Goal: Task Accomplishment & Management: Manage account settings

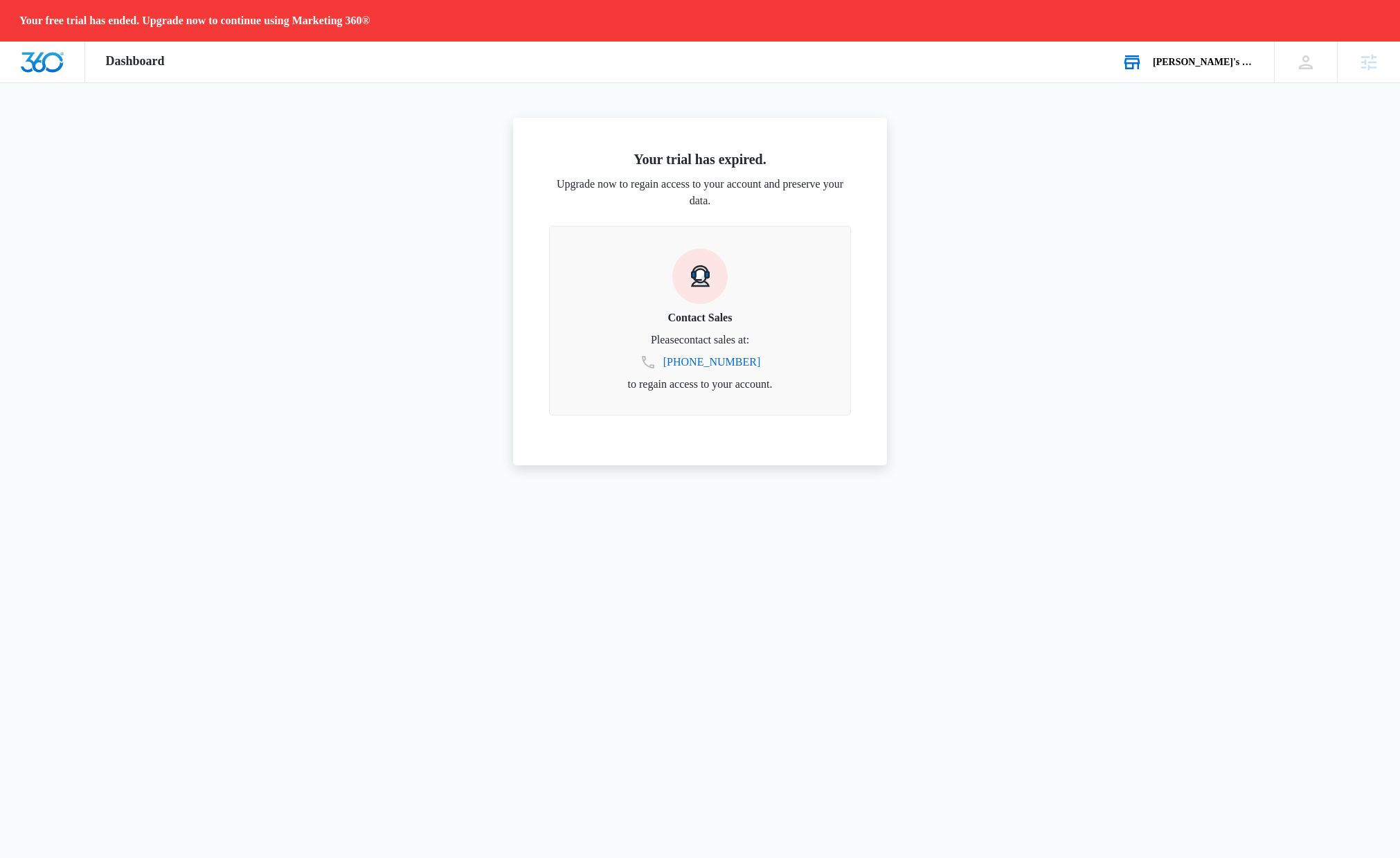
click at [1201, 65] on div "[PERSON_NAME]'s Bookstore" at bounding box center [1204, 62] width 101 height 11
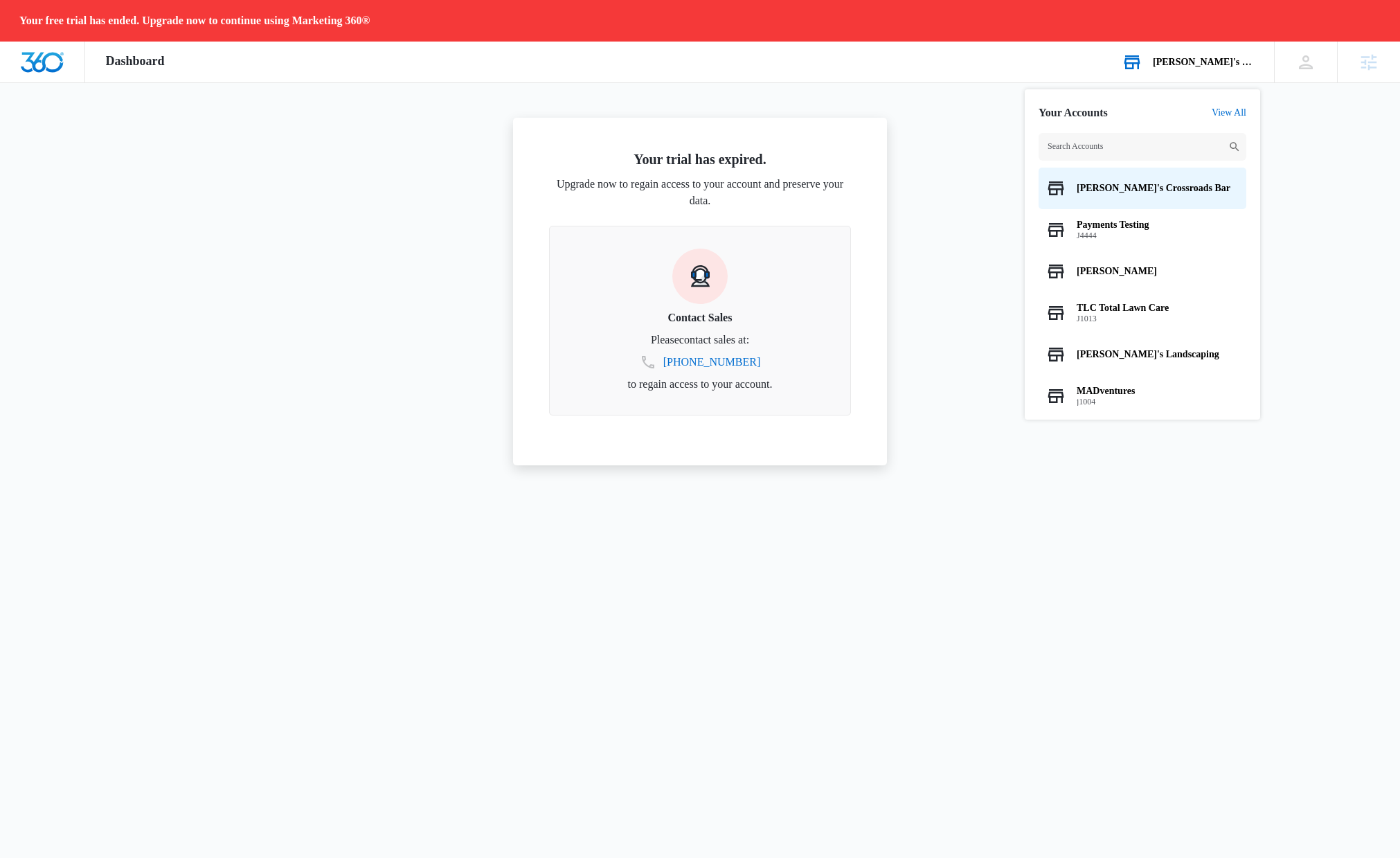
click at [1157, 134] on input "text" at bounding box center [1142, 147] width 208 height 28
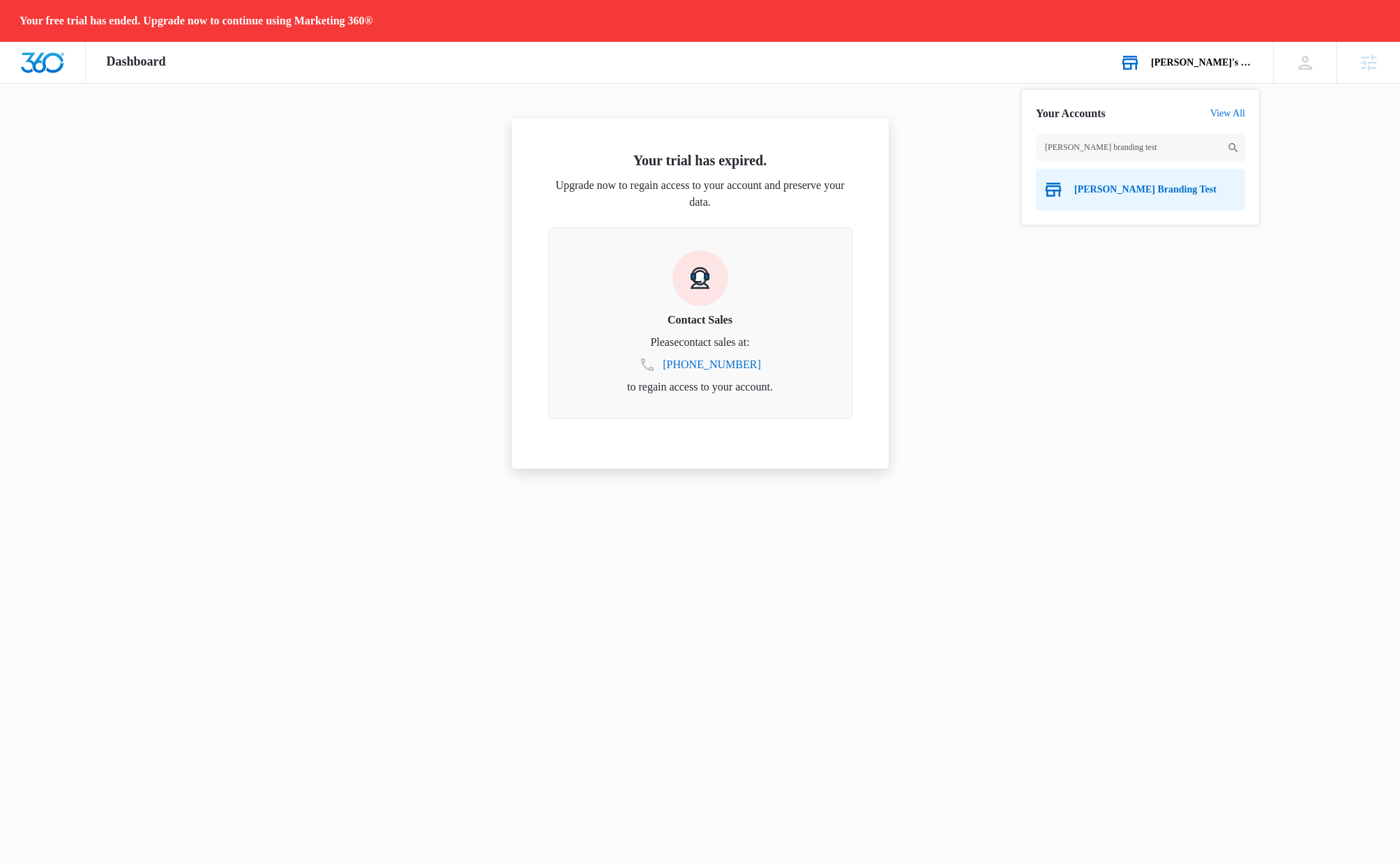
type input "[PERSON_NAME] branding test"
click at [1142, 190] on span "[PERSON_NAME] Branding Test" at bounding box center [1145, 190] width 142 height 11
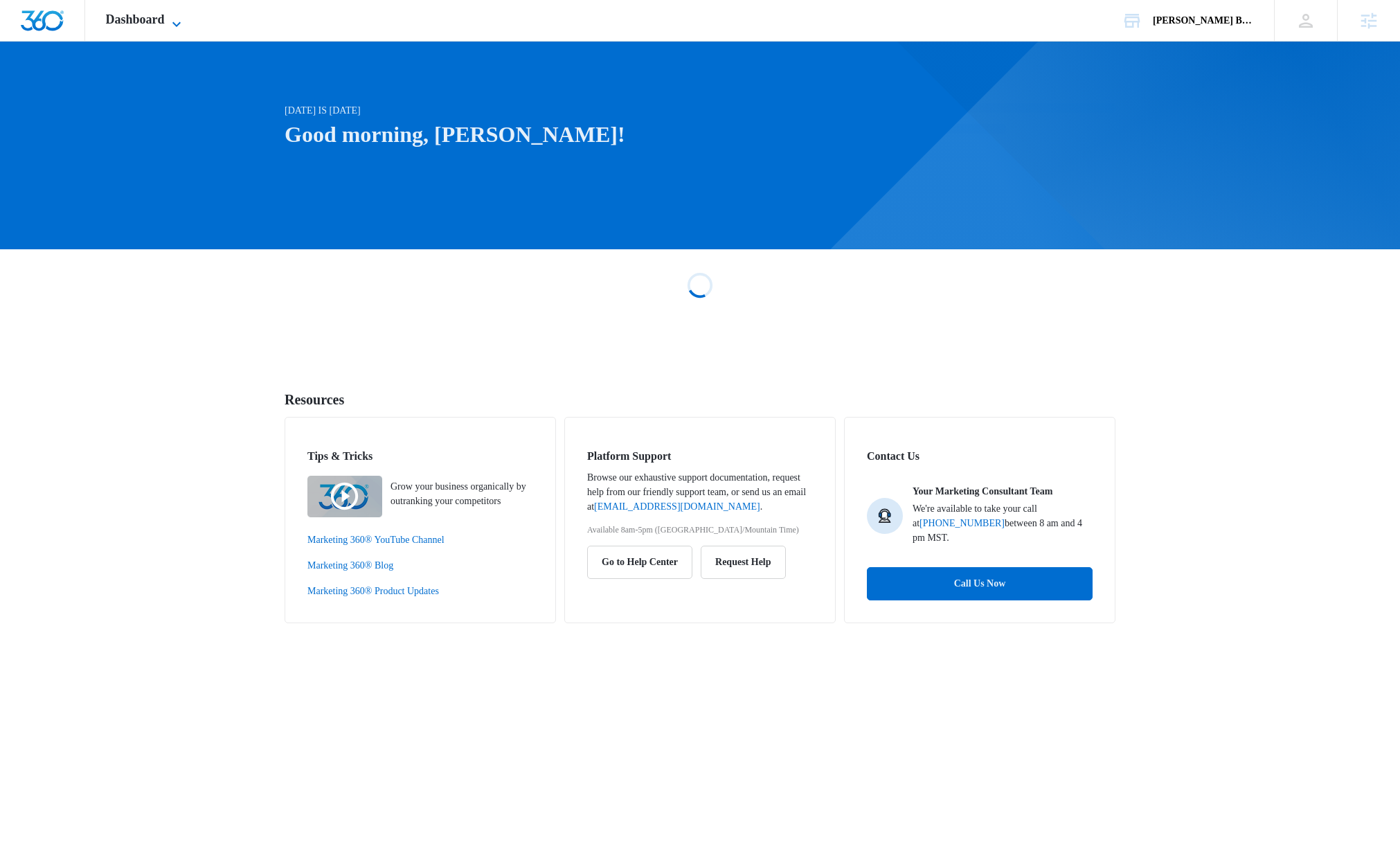
click at [143, 25] on span "Dashboard" at bounding box center [135, 19] width 59 height 15
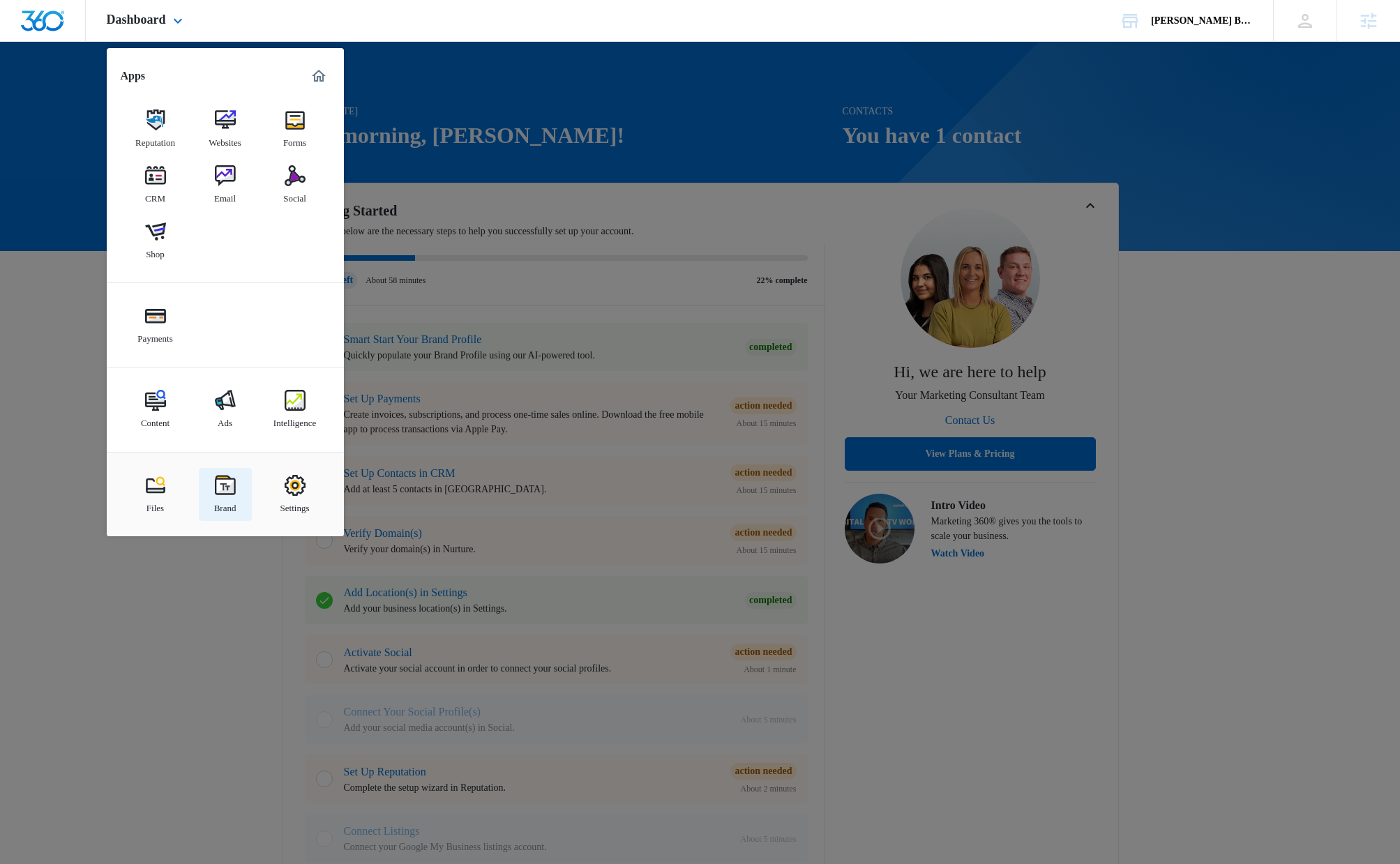
click at [224, 485] on img at bounding box center [225, 485] width 21 height 21
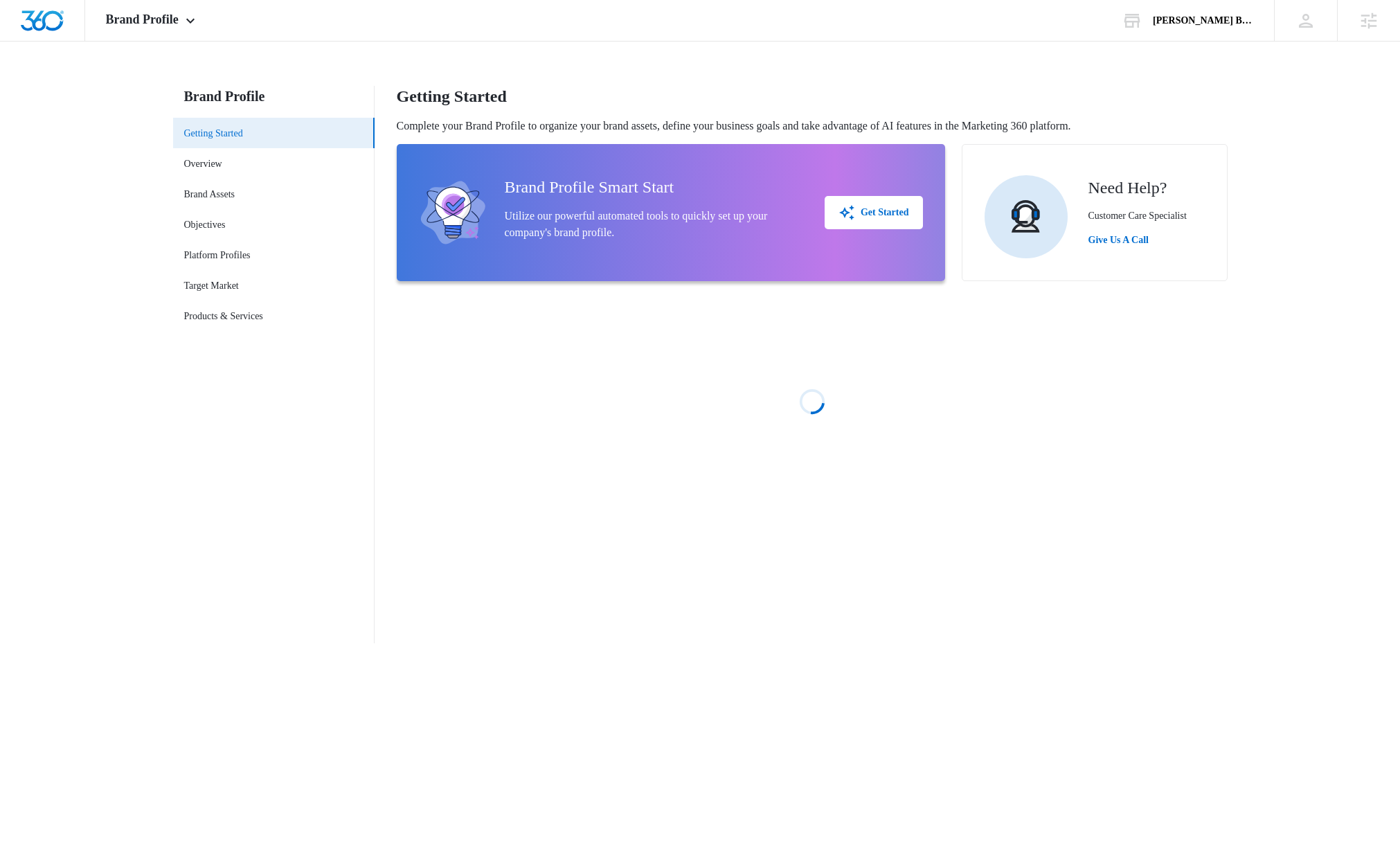
click at [233, 136] on link "Getting Started" at bounding box center [214, 133] width 59 height 15
click at [222, 160] on link "Overview" at bounding box center [204, 163] width 38 height 15
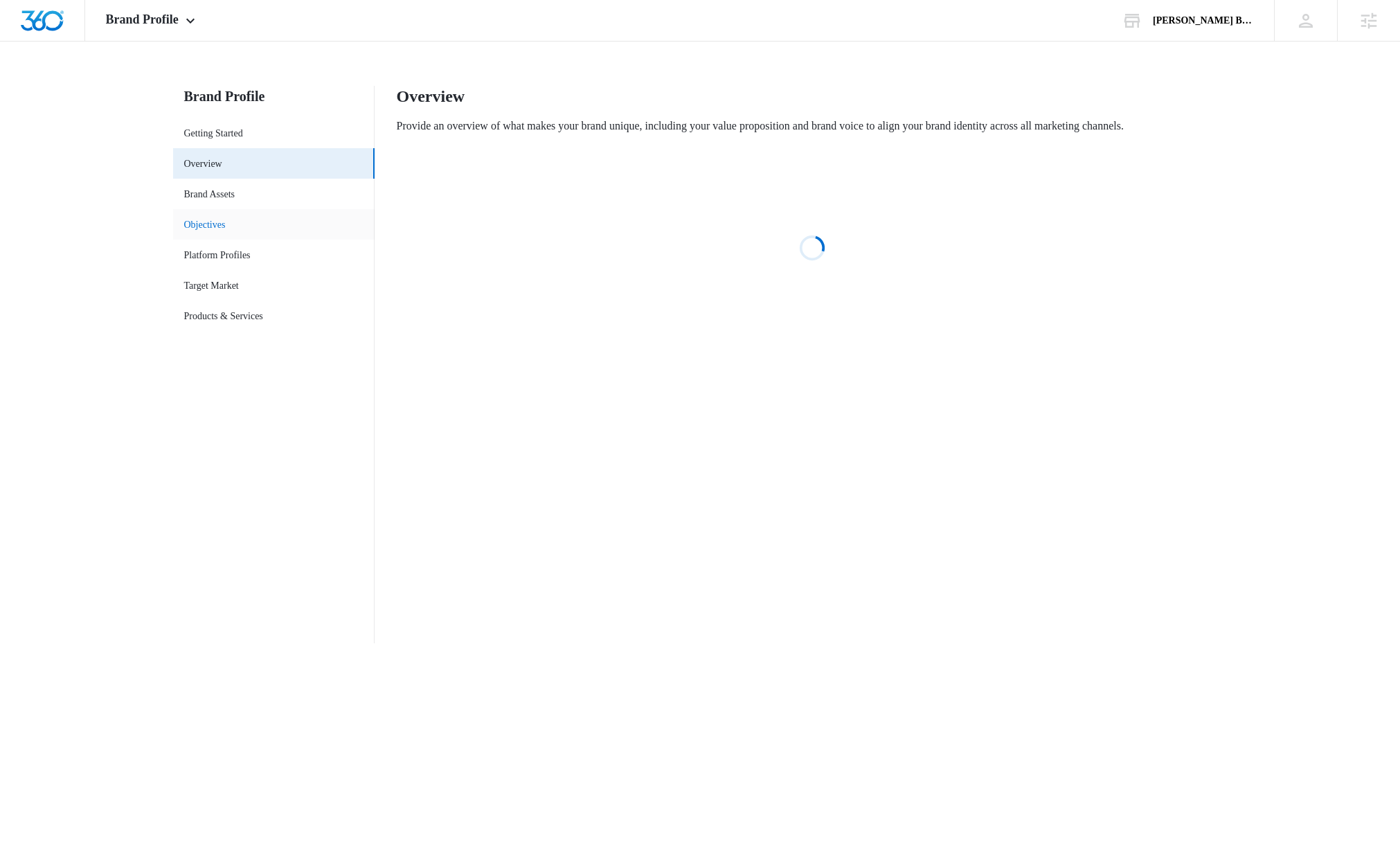
click at [226, 218] on link "Objectives" at bounding box center [205, 224] width 41 height 15
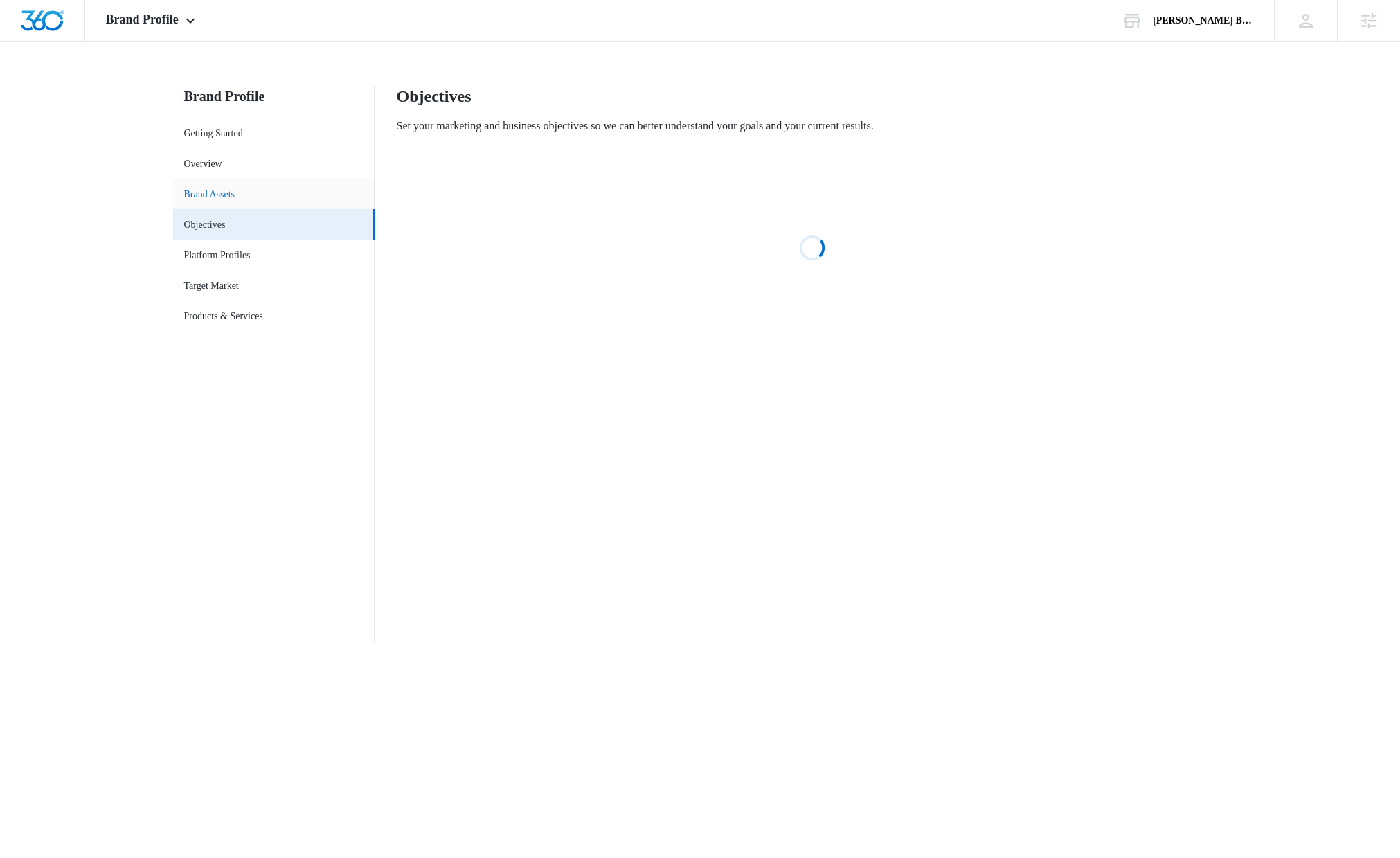
click at [235, 197] on link "Brand Assets" at bounding box center [210, 194] width 51 height 15
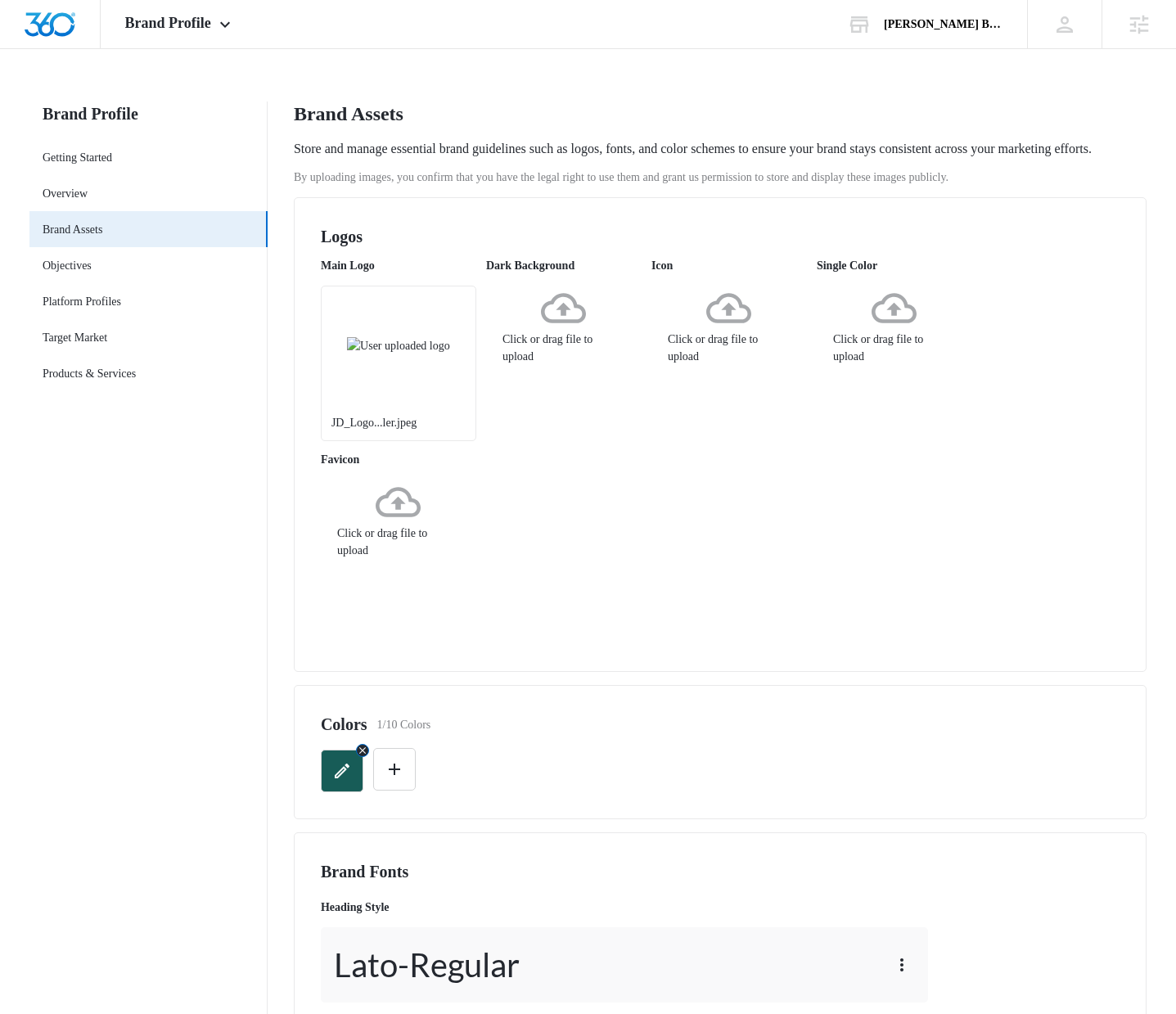
click at [342, 779] on icon "button" at bounding box center [342, 771] width 14 height 14
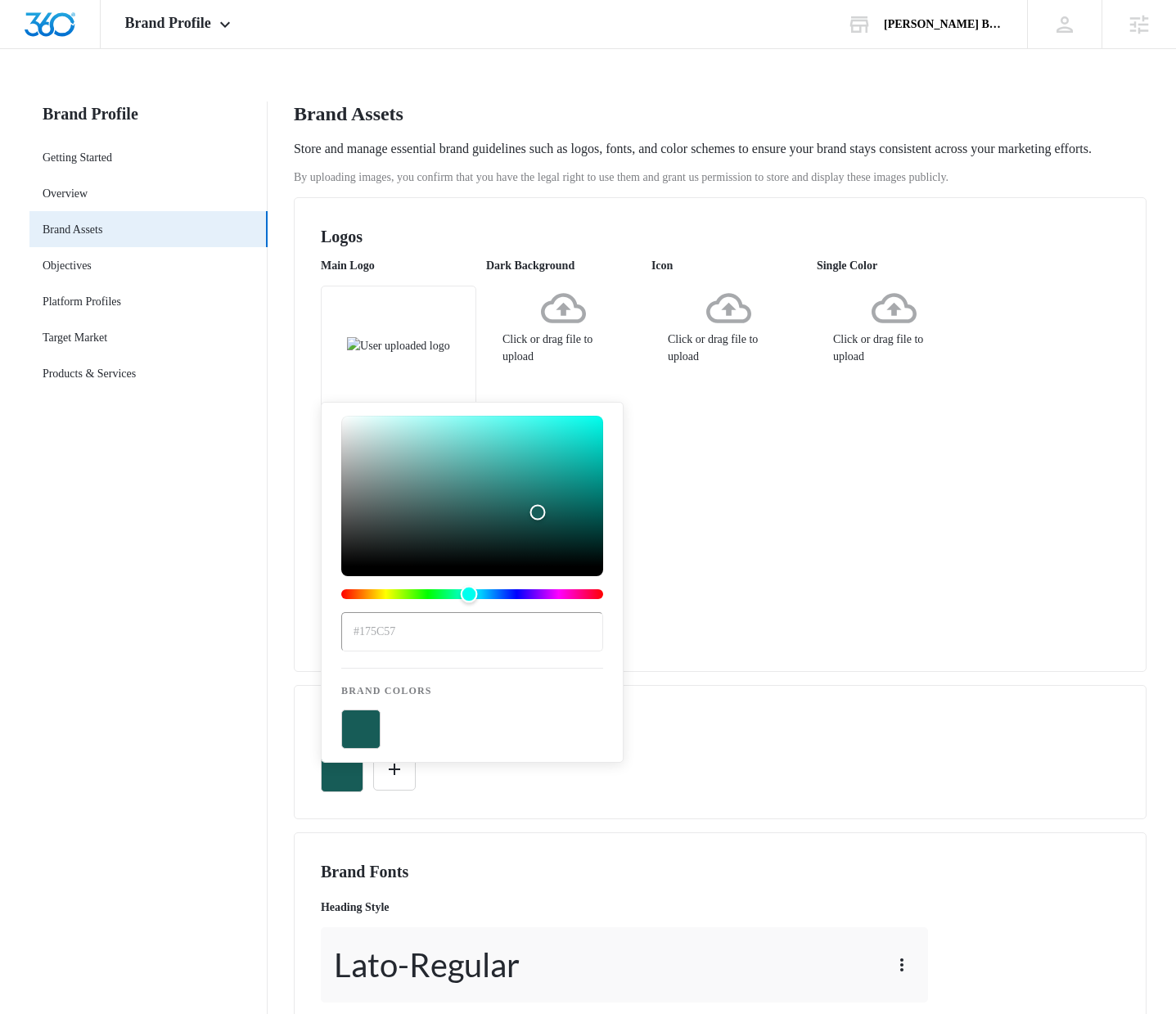
click at [526, 589] on div "Hue" at bounding box center [472, 594] width 262 height 10
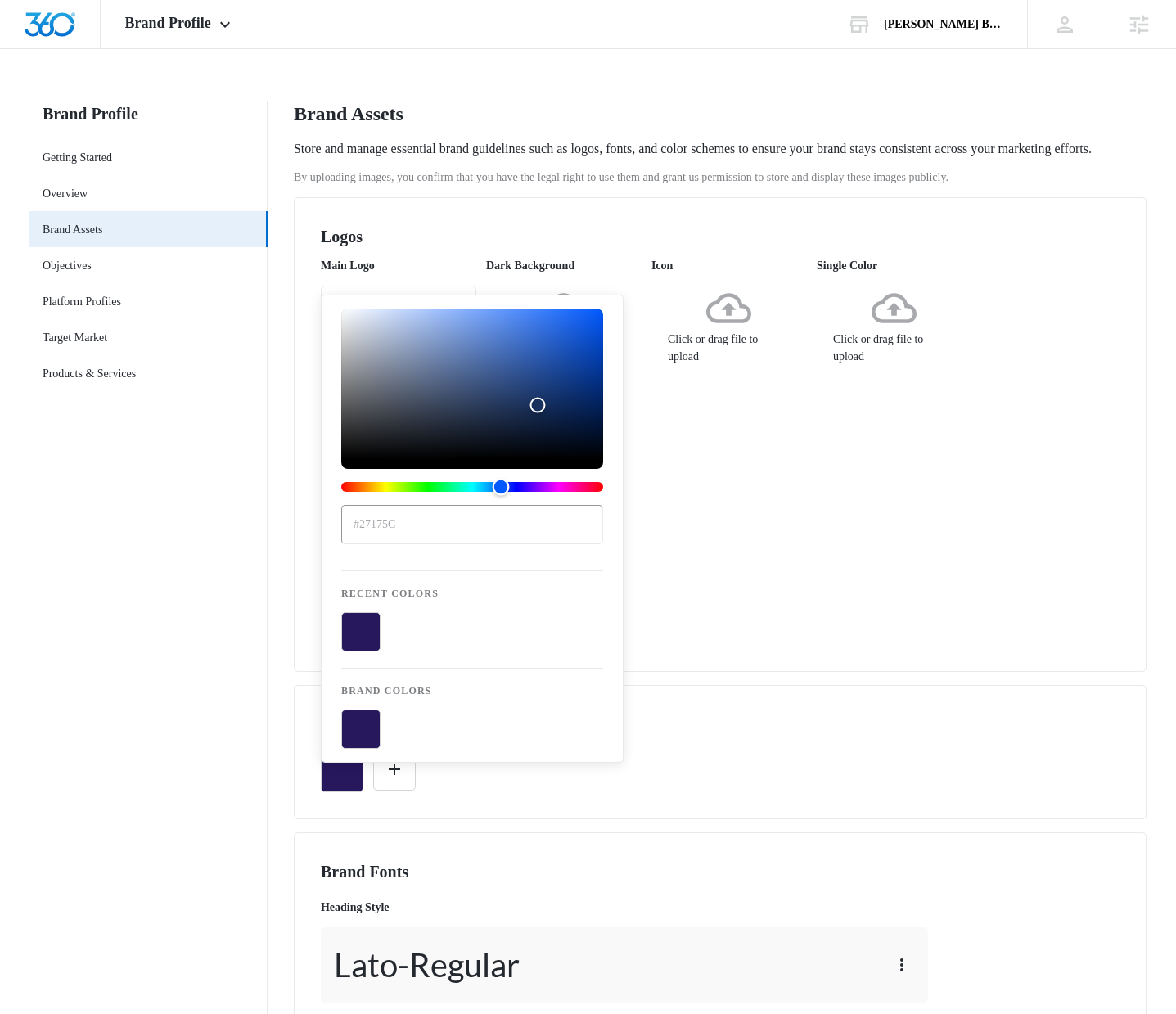
click at [501, 483] on div "Hue" at bounding box center [472, 487] width 262 height 10
click at [561, 481] on div "color-picker" at bounding box center [472, 407] width 262 height 196
click at [561, 492] on div "Hue" at bounding box center [472, 487] width 262 height 10
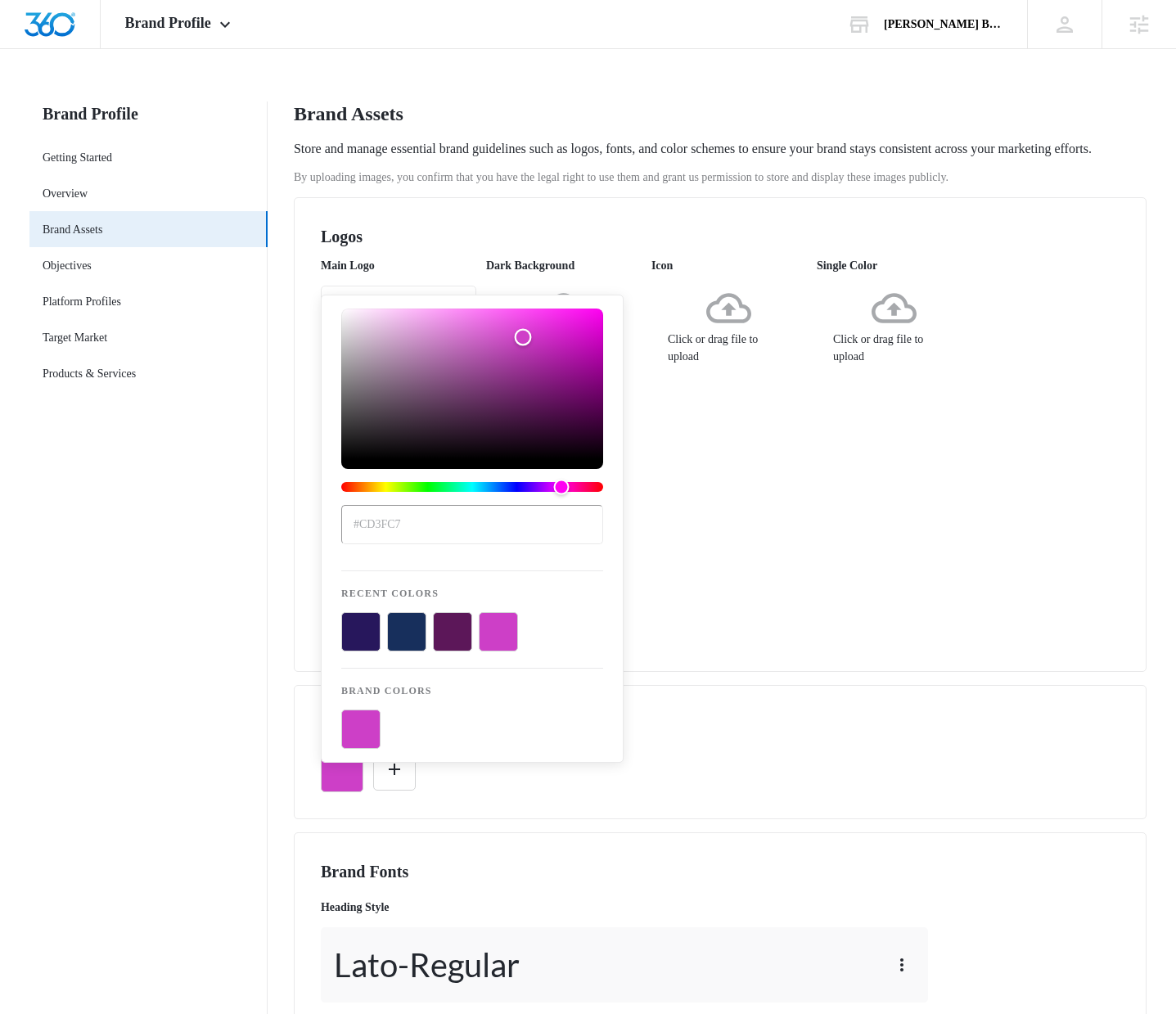
drag, startPoint x: 533, startPoint y: 401, endPoint x: 547, endPoint y: 325, distance: 77.3
click at [532, 330] on div "Color" at bounding box center [523, 338] width 17 height 17
type input "#e331db"
click at [671, 542] on div "Main Logo JD_Logo...ler.jpeg Dark Background Click or drag file to upload Icon …" at bounding box center [720, 451] width 799 height 388
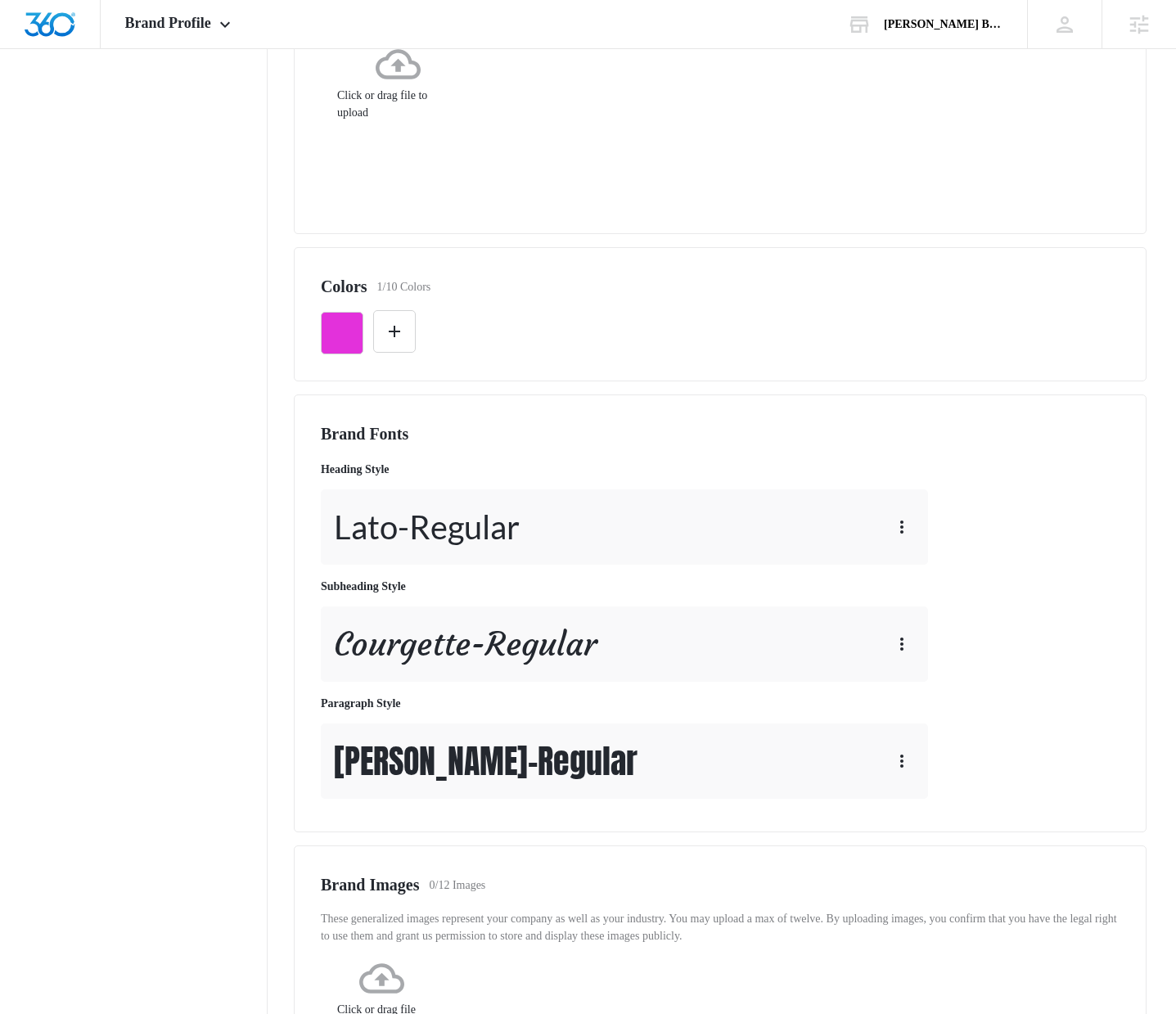
scroll to position [747, 0]
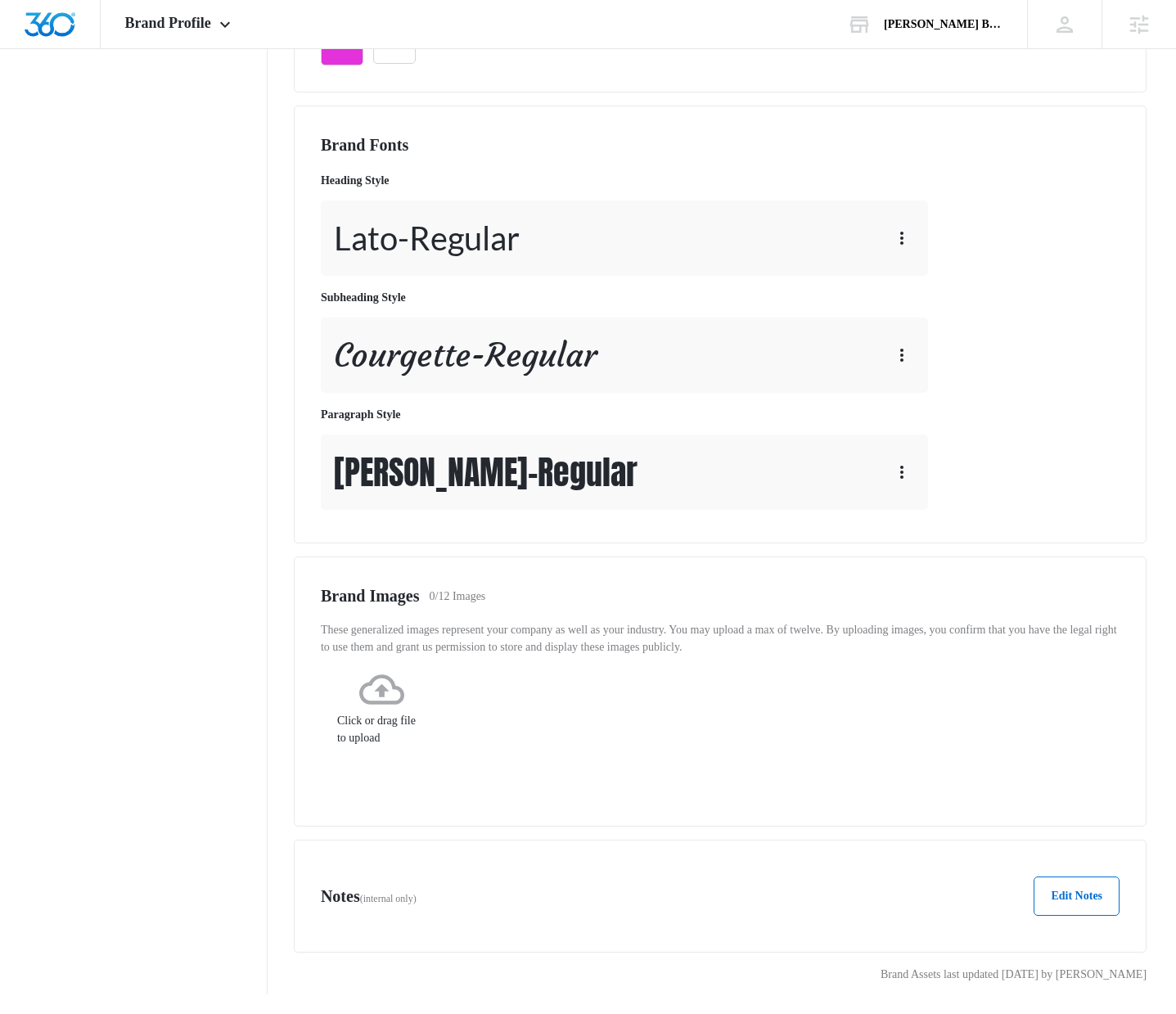
click at [945, 387] on div "Brand Fonts Heading Style Lato - Regular Subheading Style Courgette - Regular P…" at bounding box center [720, 324] width 799 height 384
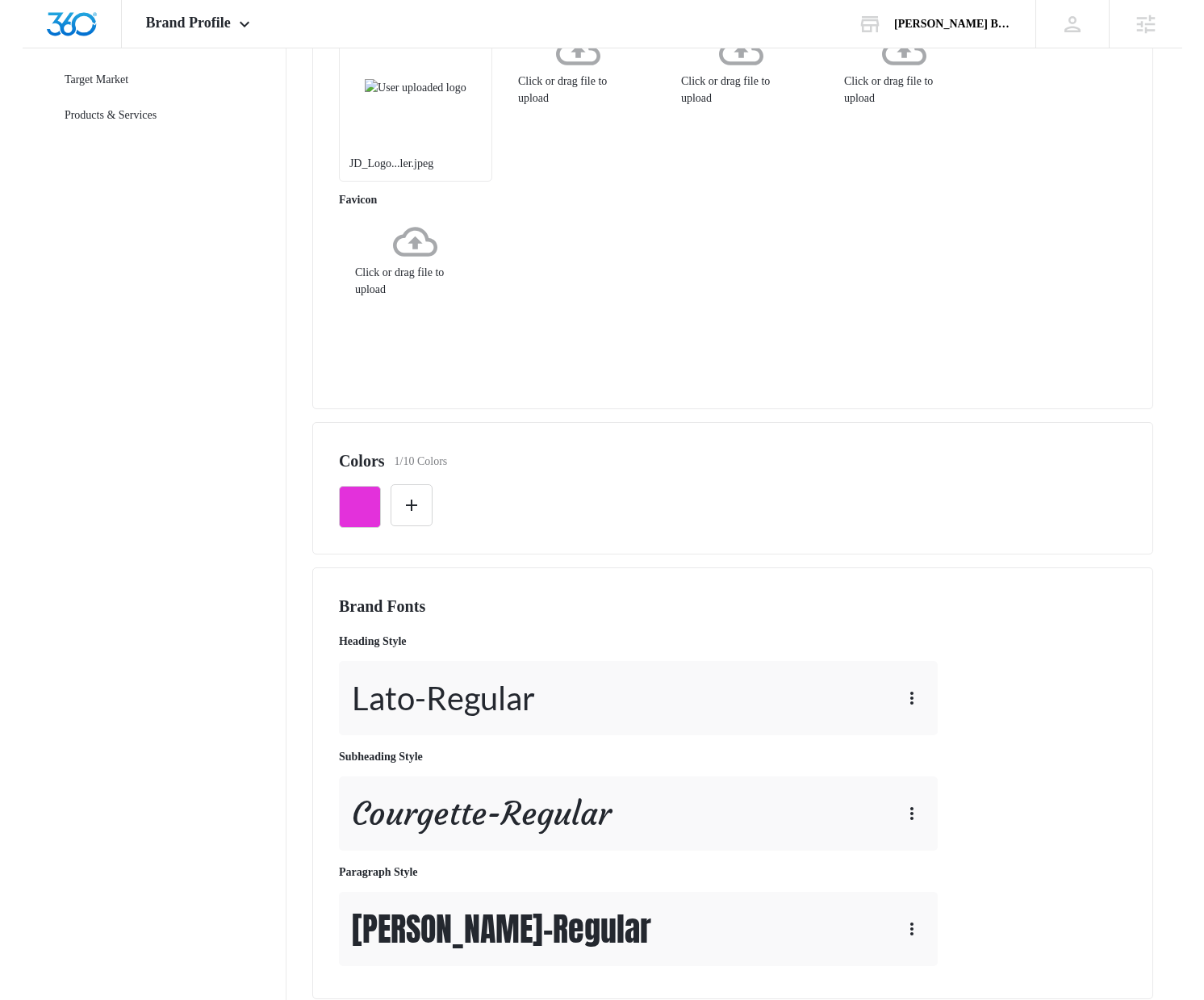
scroll to position [0, 0]
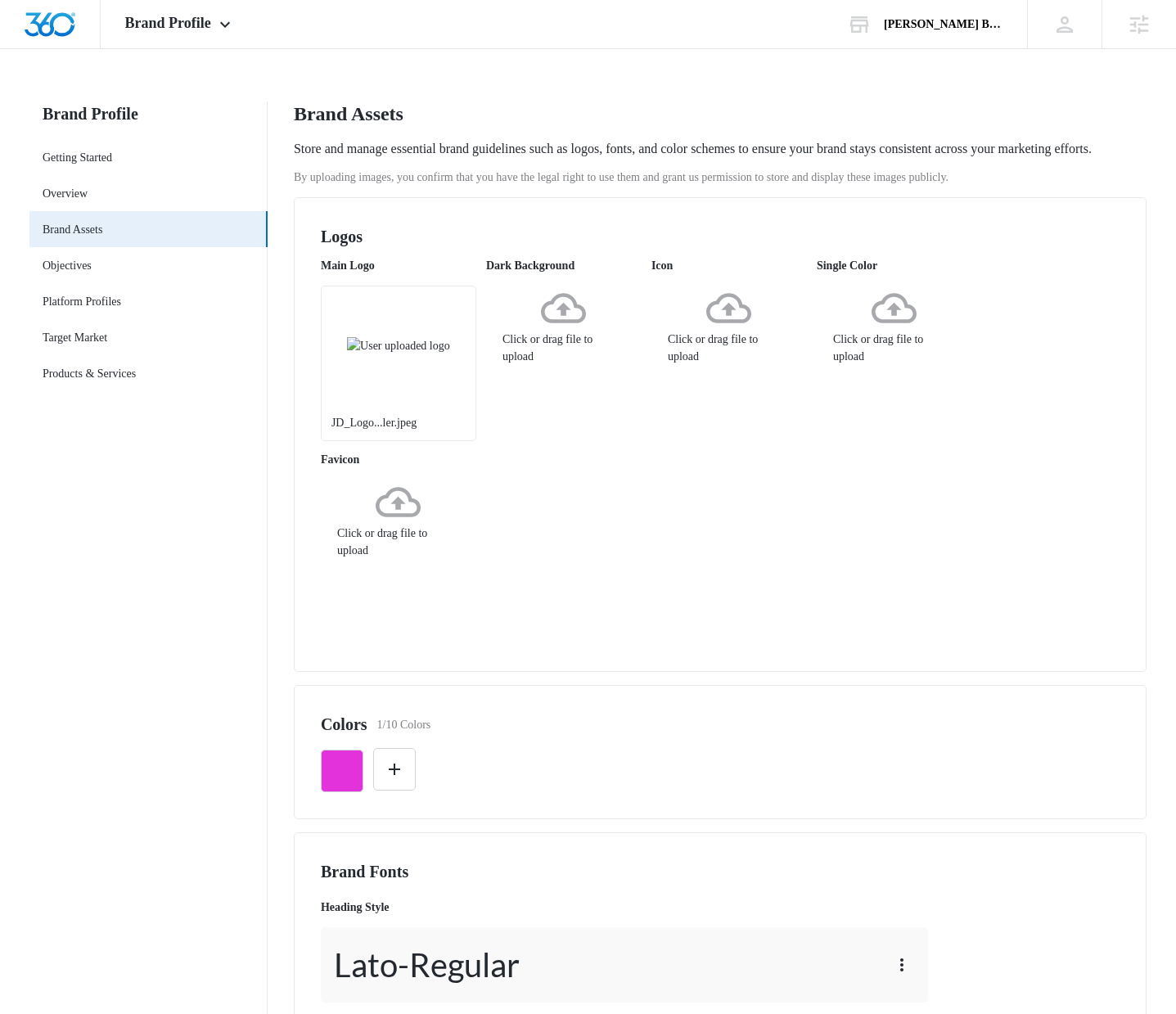
click at [934, 613] on div "Main Logo JD_Logo...ler.jpeg Dark Background Click or drag file to upload Icon …" at bounding box center [720, 451] width 799 height 388
click at [88, 200] on link "Overview" at bounding box center [65, 193] width 45 height 17
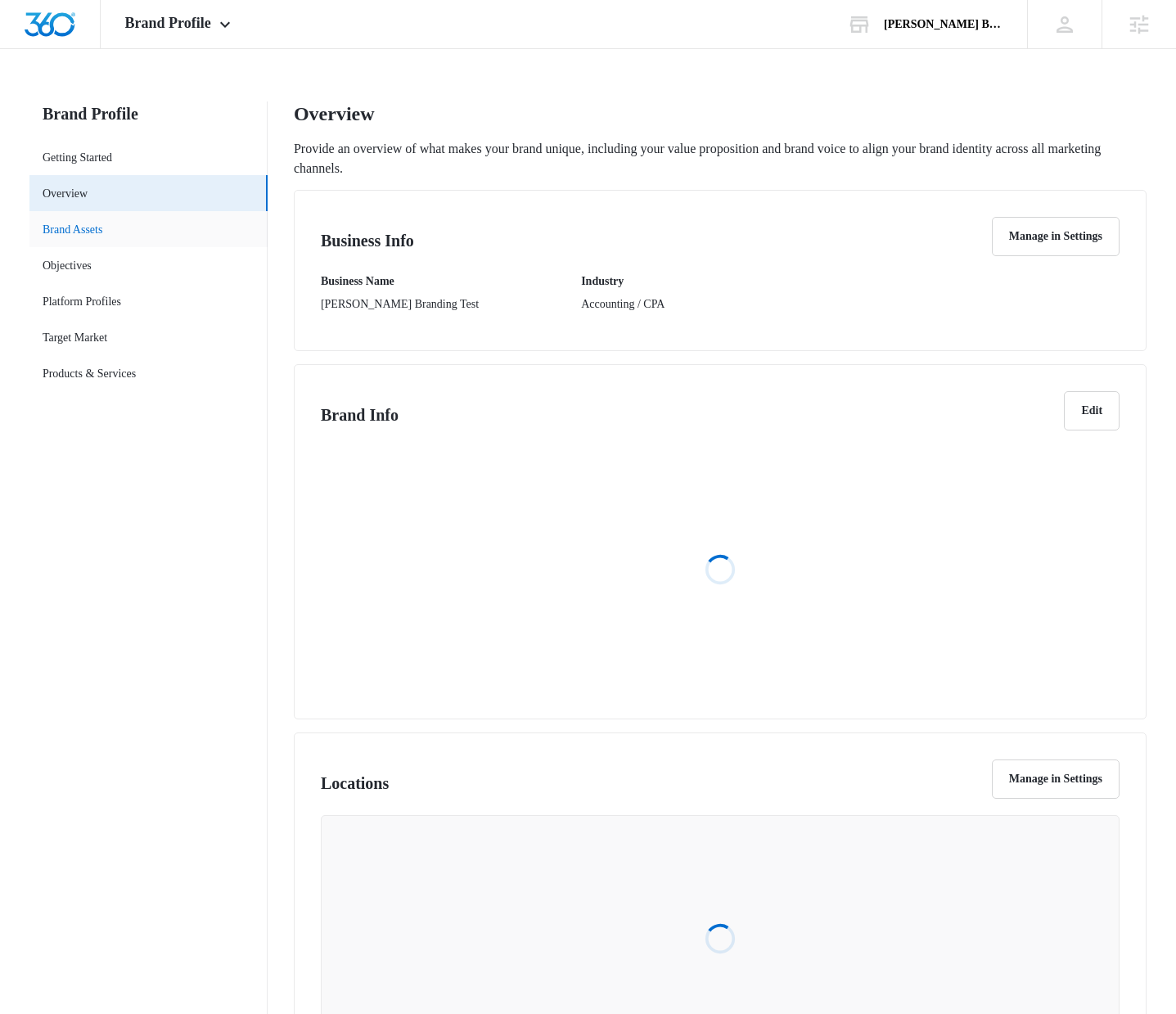
click at [103, 229] on link "Brand Assets" at bounding box center [72, 229] width 61 height 17
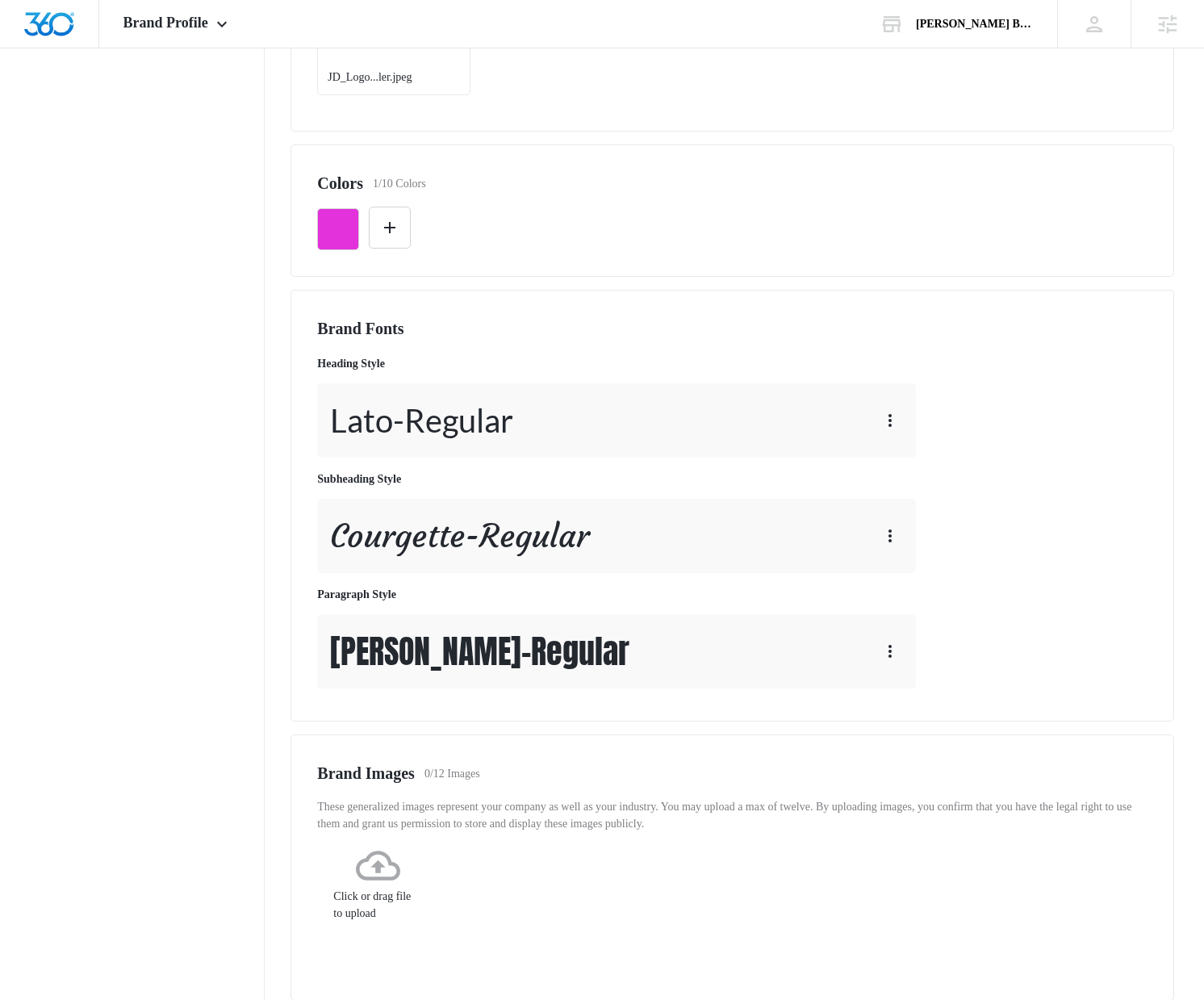
scroll to position [341, 0]
